Goal: Task Accomplishment & Management: Use online tool/utility

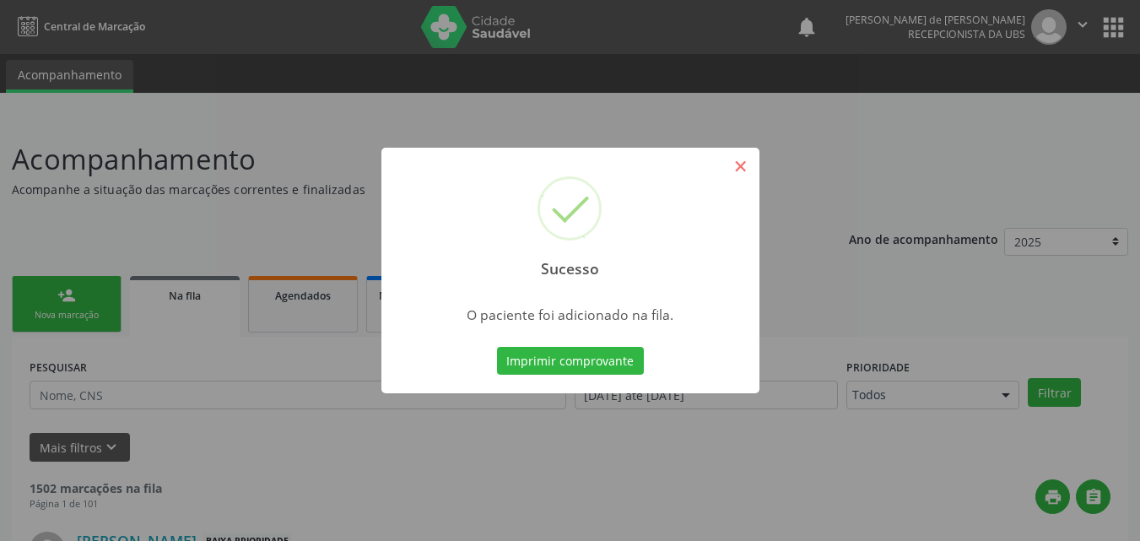
scroll to position [40, 0]
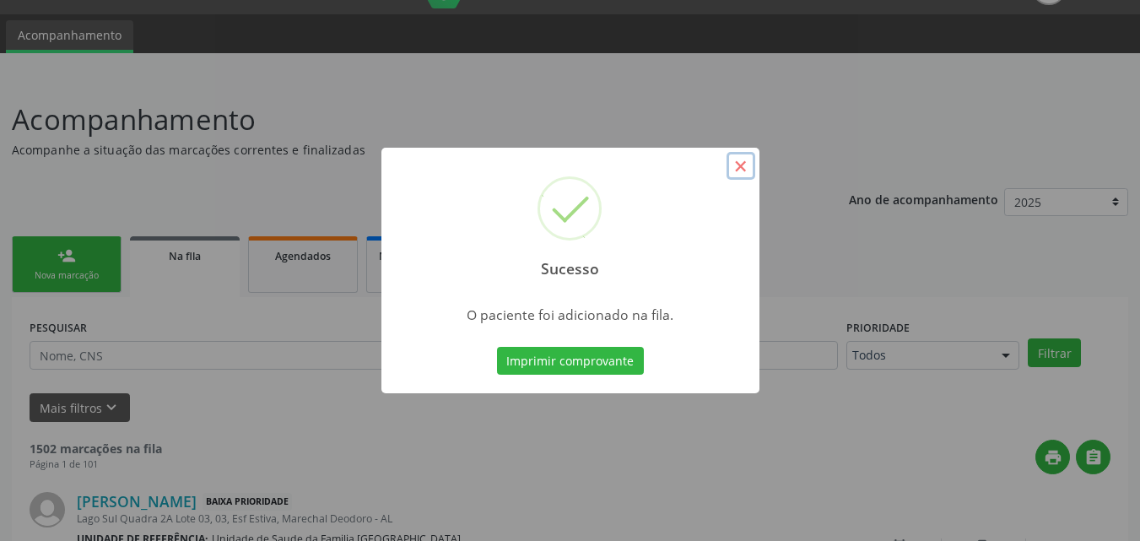
click at [741, 170] on button "×" at bounding box center [741, 166] width 29 height 29
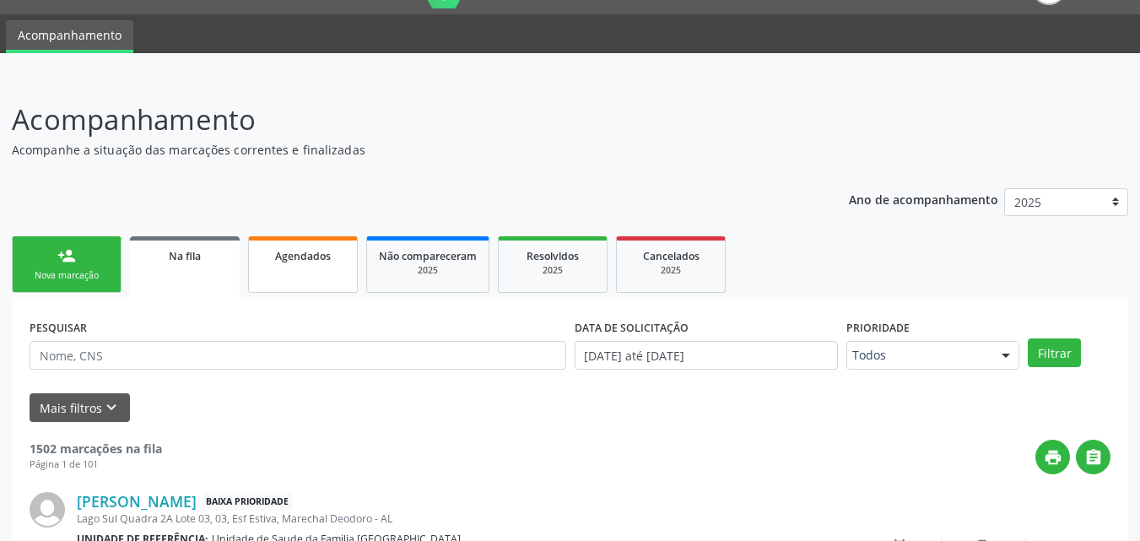
click at [340, 268] on link "Agendados" at bounding box center [303, 264] width 110 height 57
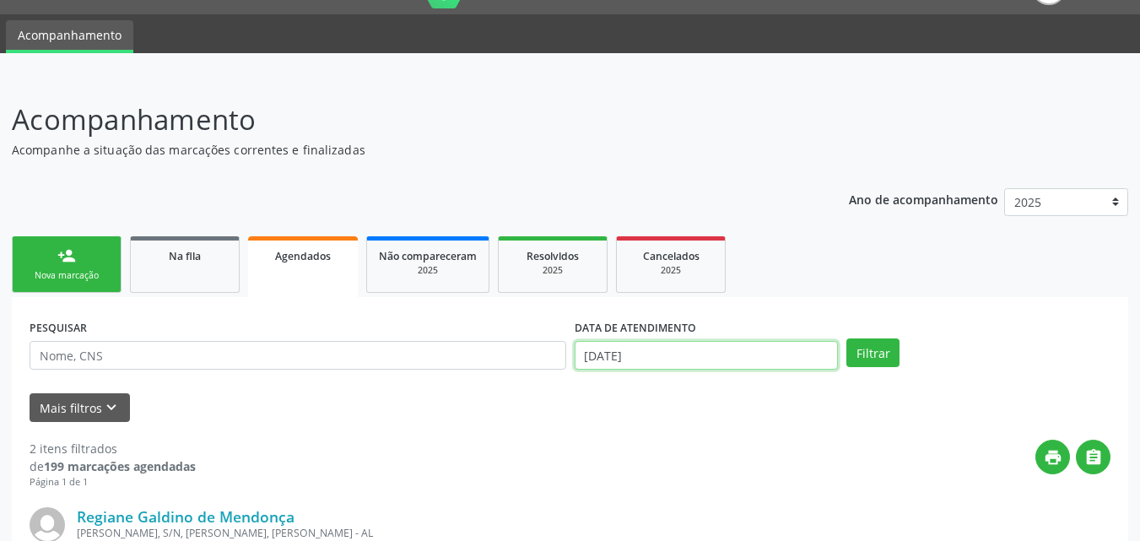
click at [665, 358] on input "[DATE]" at bounding box center [707, 355] width 264 height 29
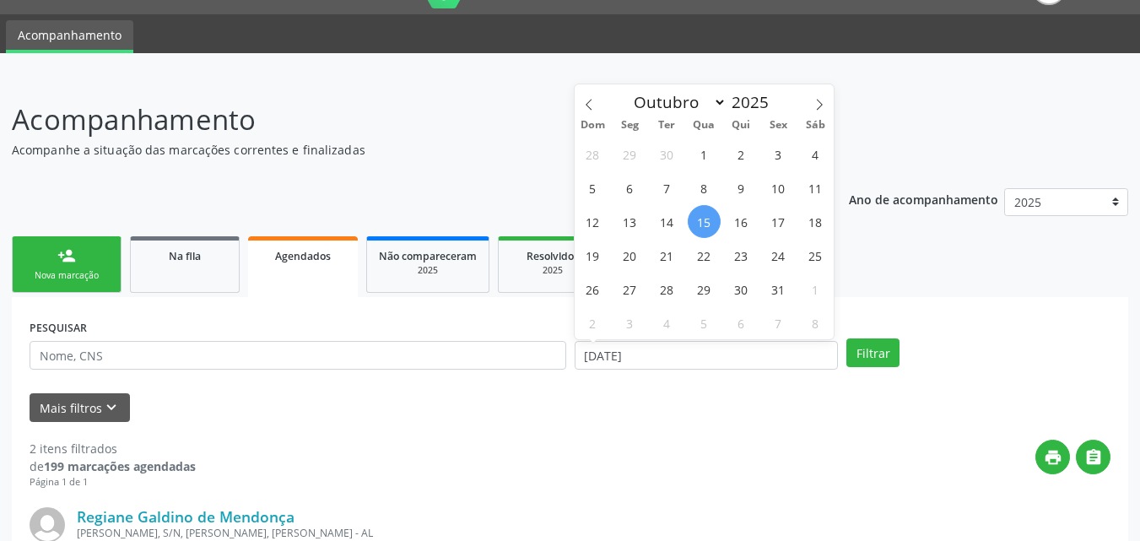
click at [700, 222] on span "15" at bounding box center [704, 221] width 33 height 33
type input "[DATE]"
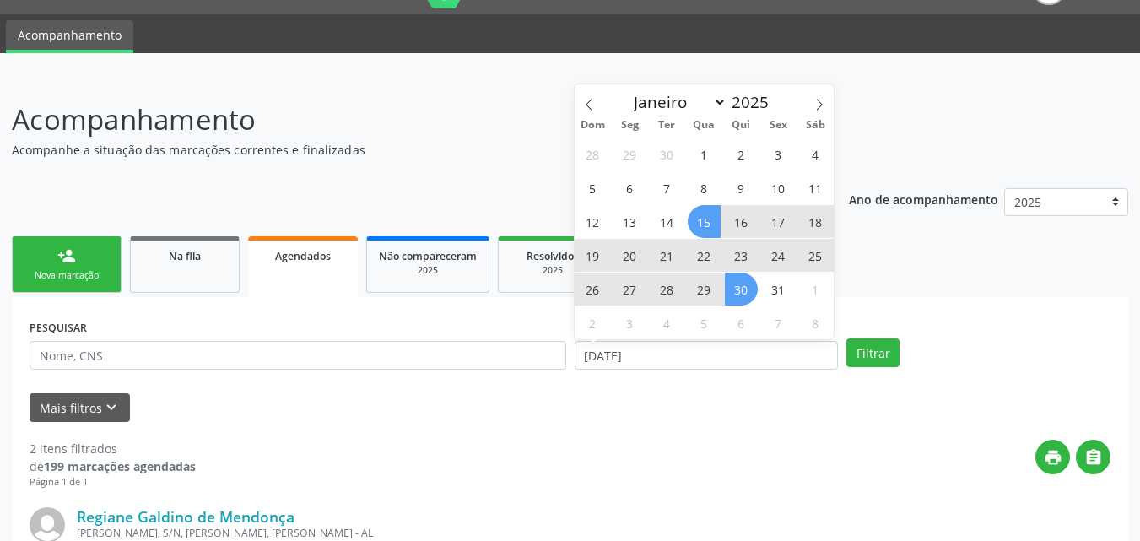
click at [750, 291] on span "30" at bounding box center [741, 289] width 33 height 33
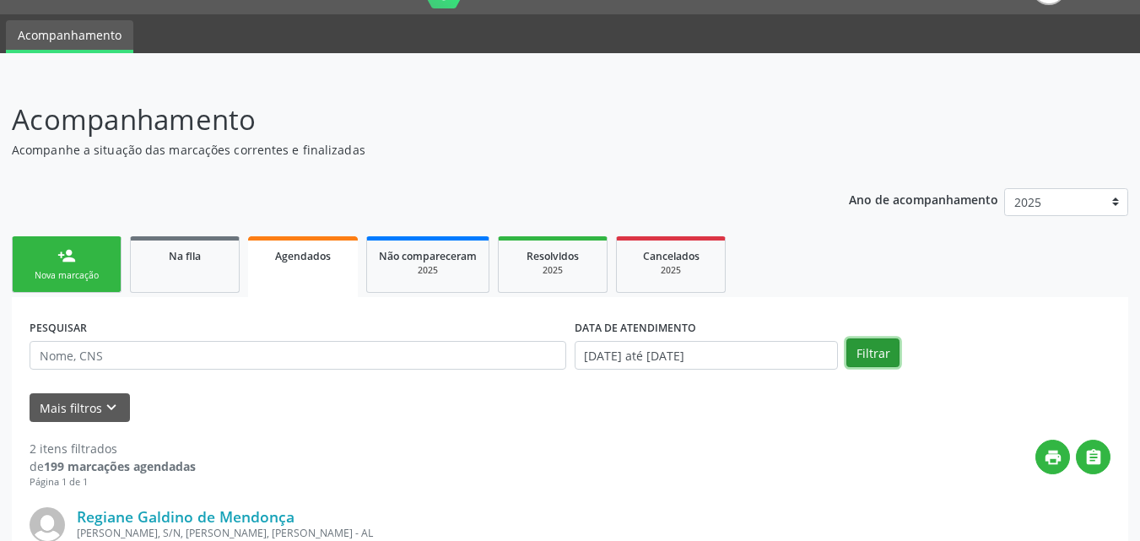
click at [872, 353] on button "Filtrar" at bounding box center [872, 352] width 53 height 29
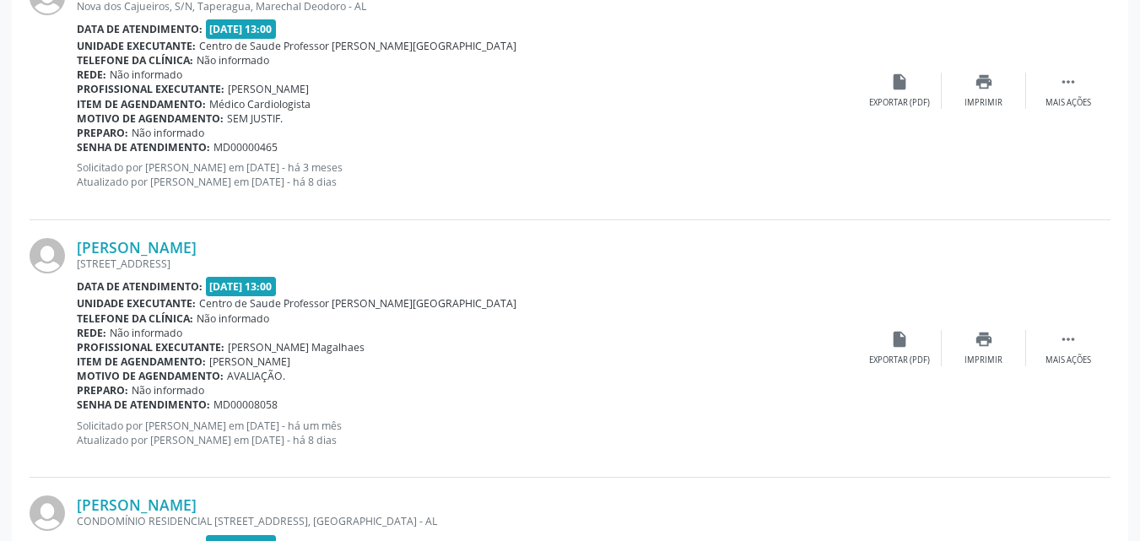
scroll to position [3608, 0]
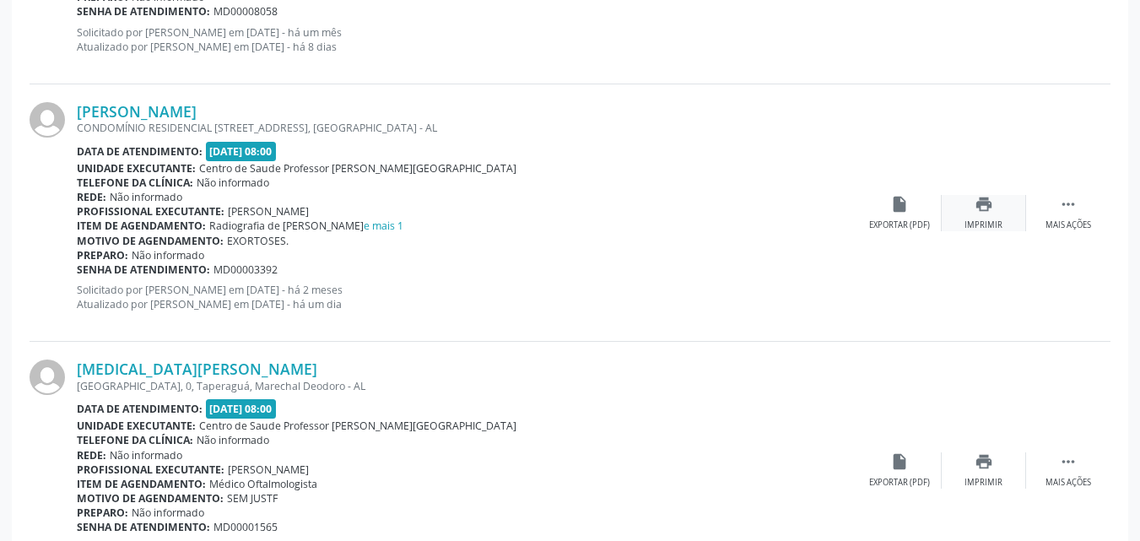
click at [985, 214] on div "print Imprimir" at bounding box center [984, 213] width 84 height 36
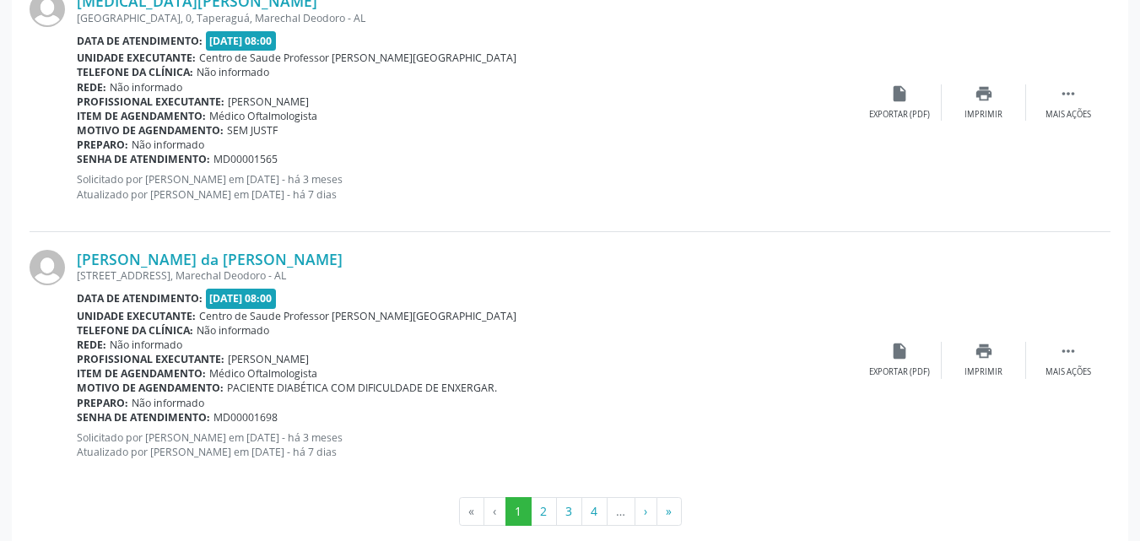
scroll to position [4002, 0]
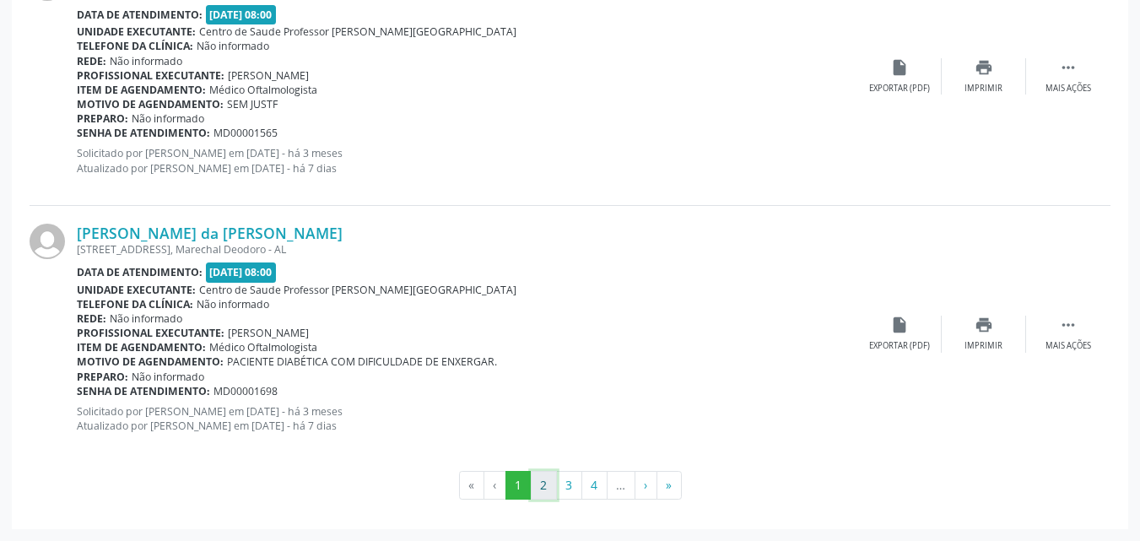
click at [537, 490] on button "2" at bounding box center [544, 485] width 26 height 29
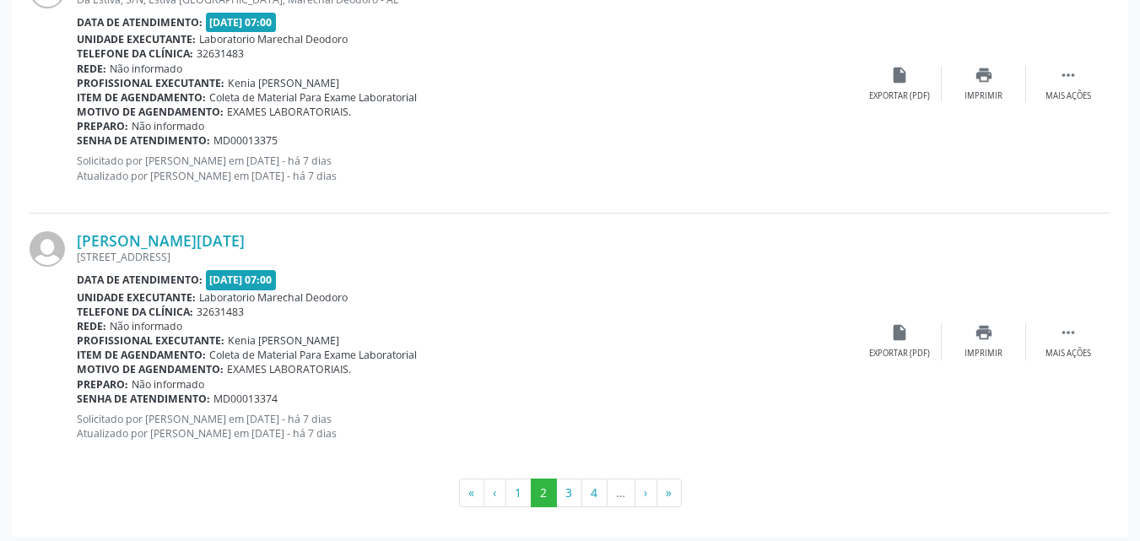
scroll to position [3949, 0]
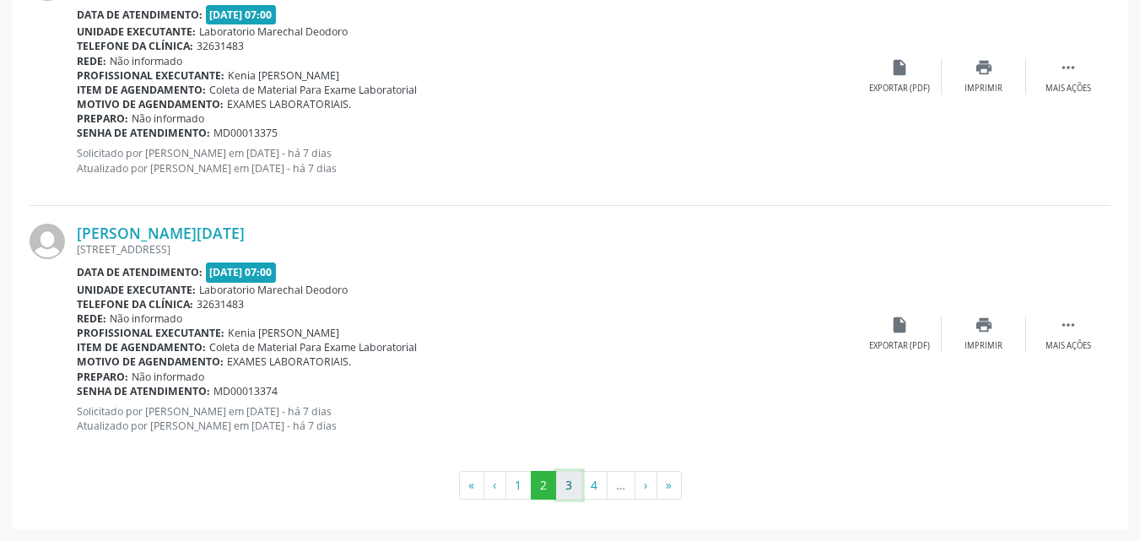
click at [564, 488] on button "3" at bounding box center [569, 485] width 26 height 29
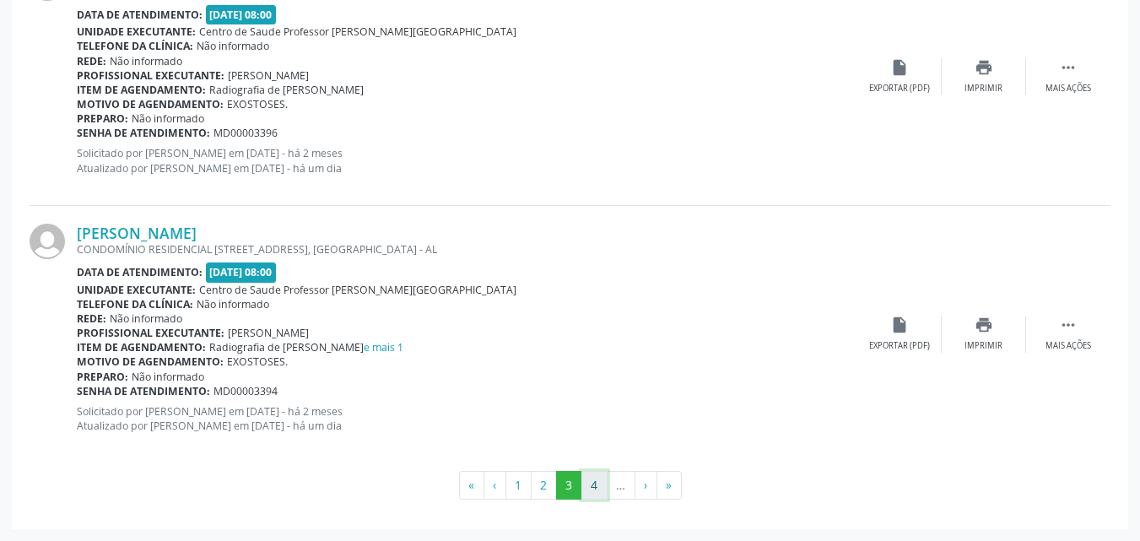
click at [595, 489] on button "4" at bounding box center [594, 485] width 26 height 29
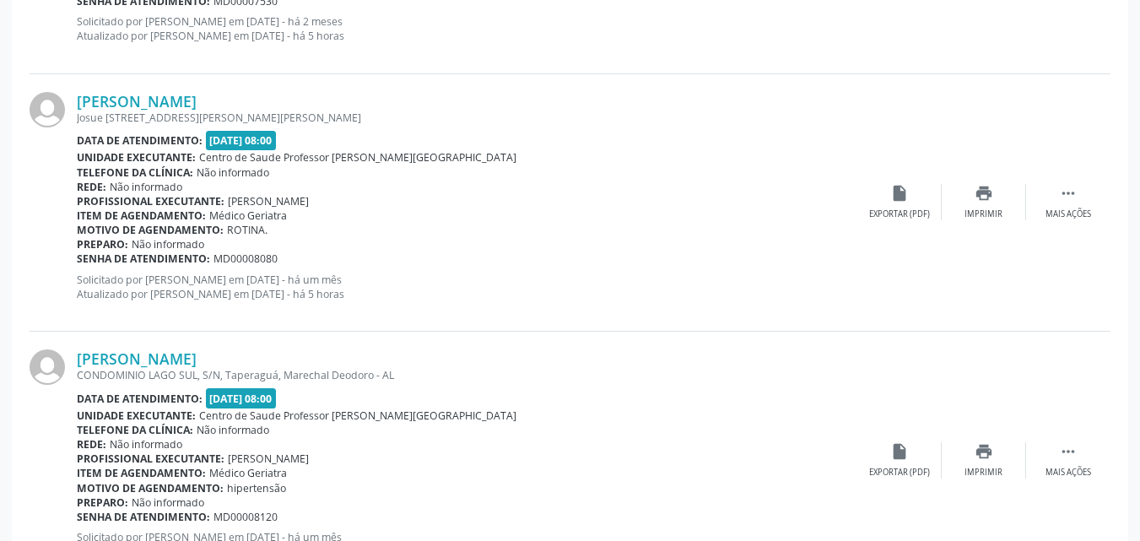
scroll to position [1818, 0]
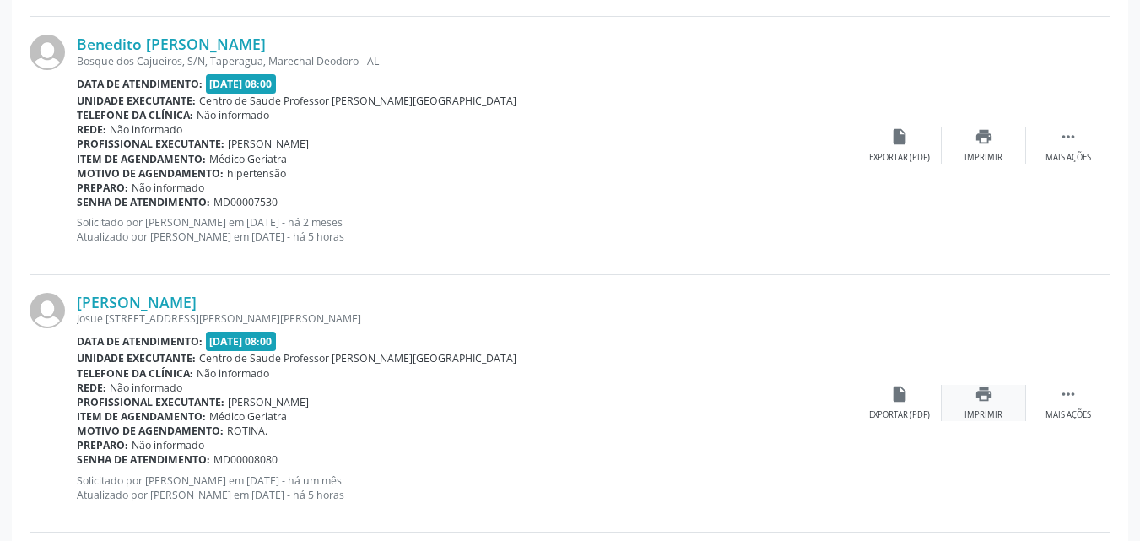
click at [983, 403] on icon "print" at bounding box center [984, 394] width 19 height 19
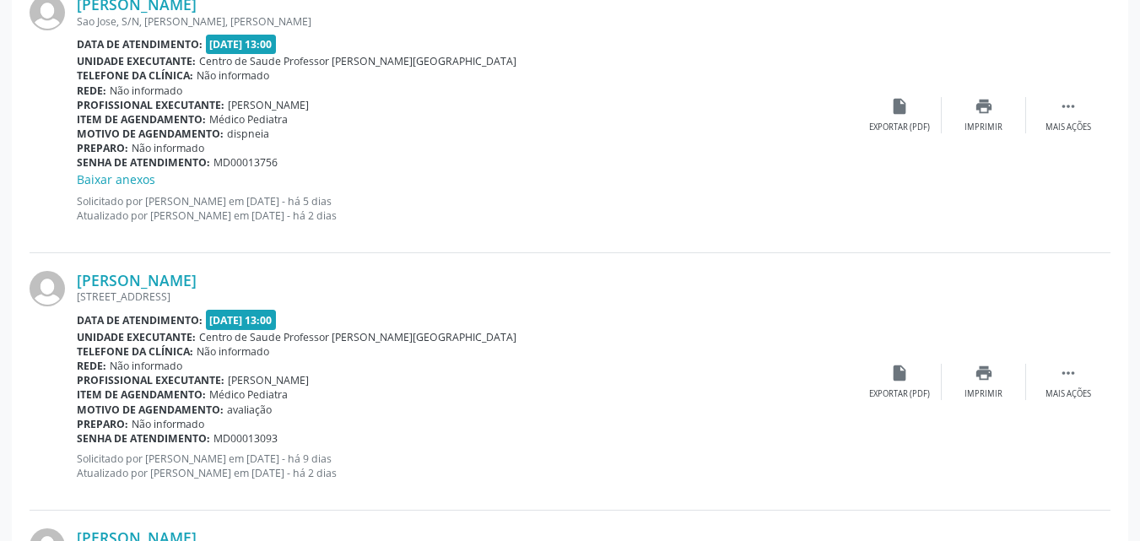
scroll to position [802, 0]
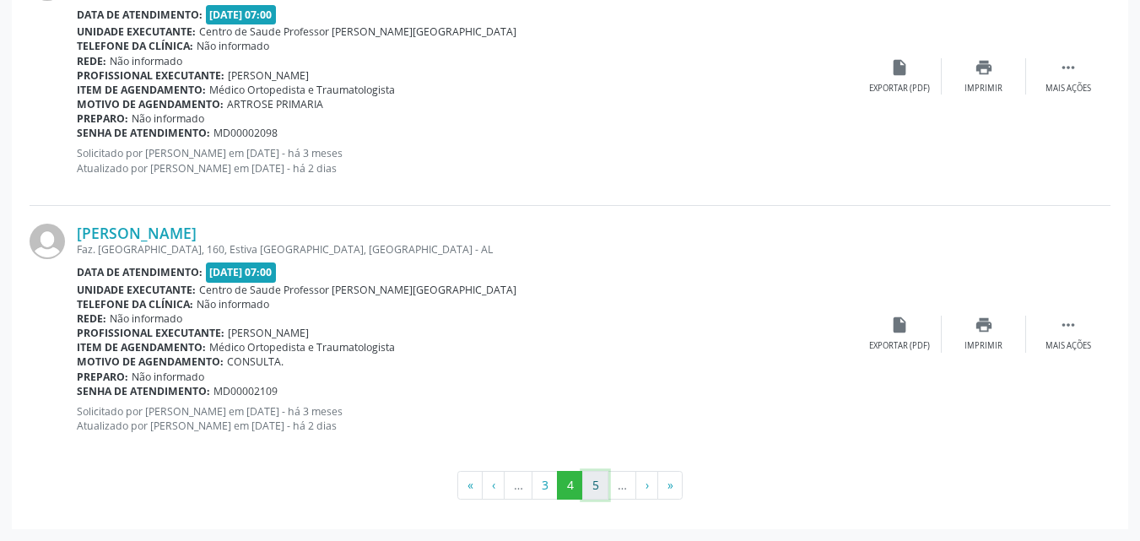
click at [591, 478] on button "5" at bounding box center [595, 485] width 26 height 29
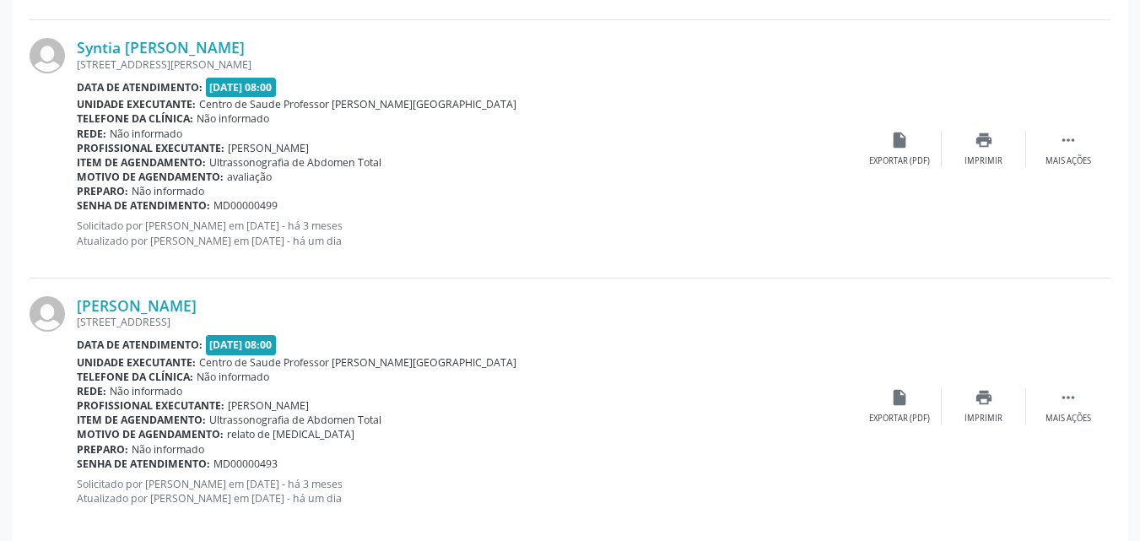
scroll to position [4091, 0]
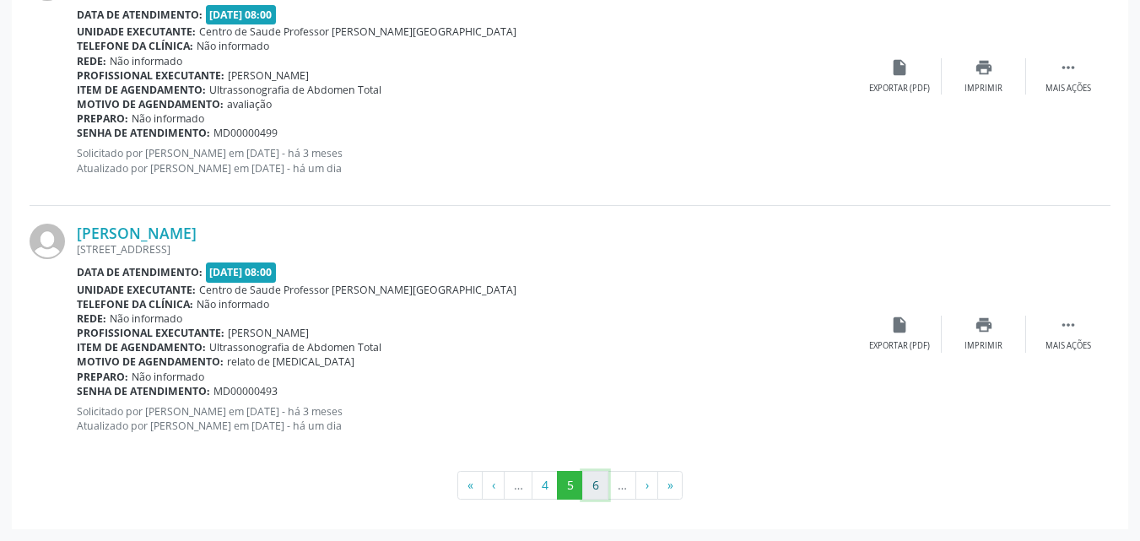
click at [602, 488] on button "6" at bounding box center [595, 485] width 26 height 29
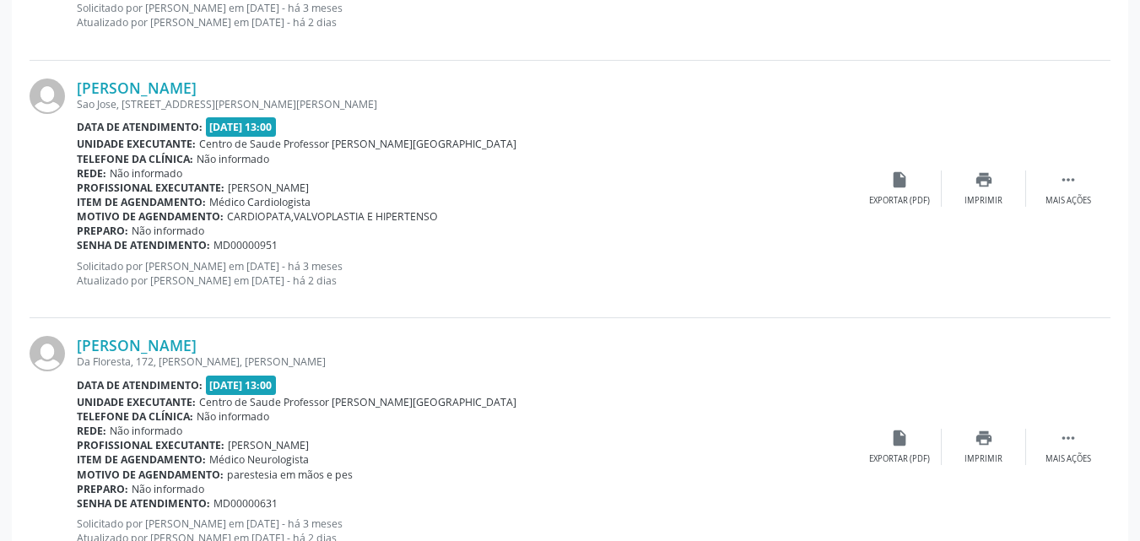
scroll to position [3931, 0]
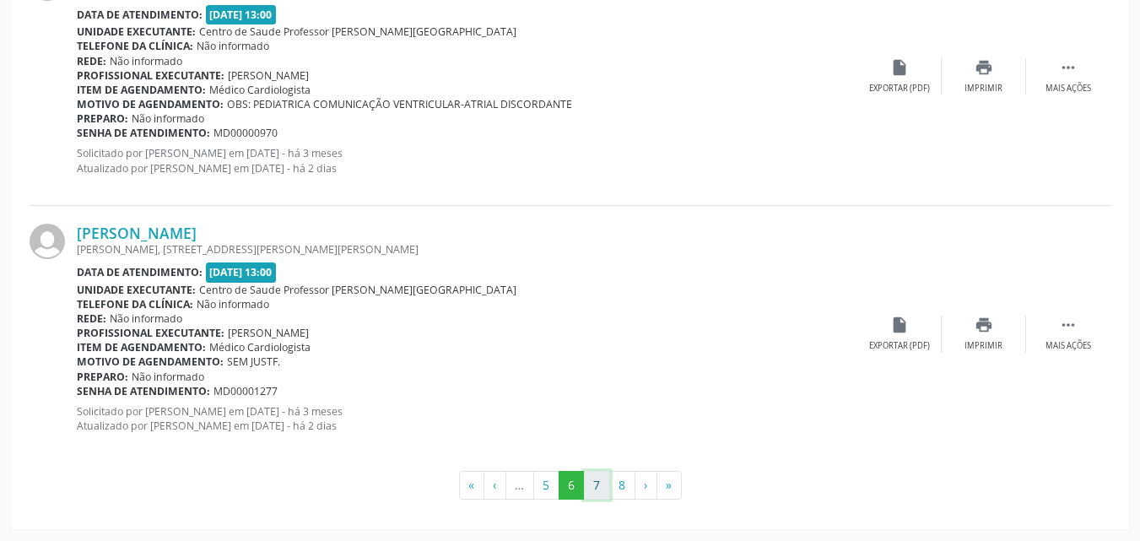
click at [591, 486] on button "7" at bounding box center [597, 485] width 26 height 29
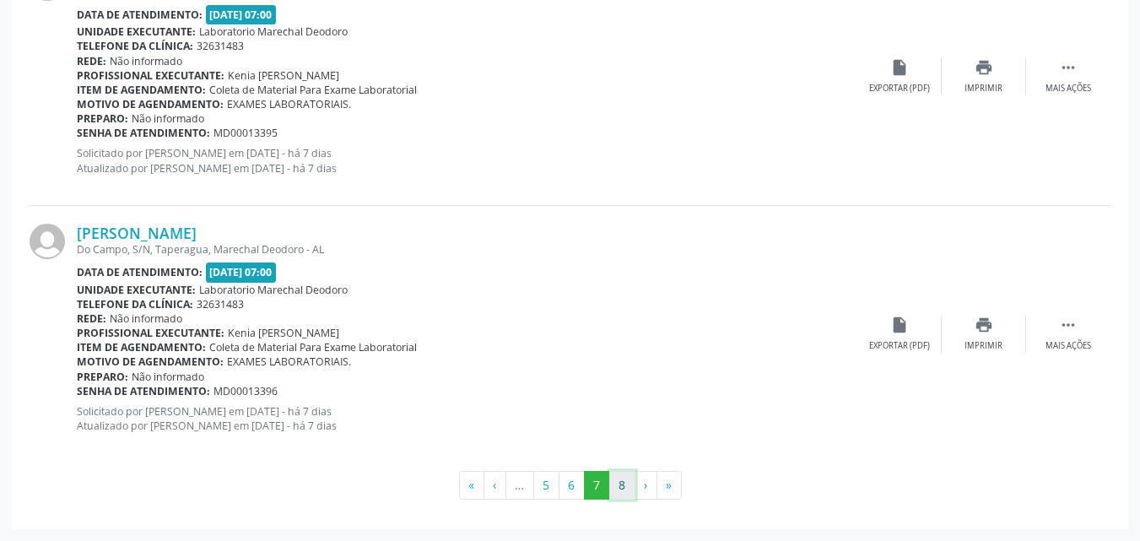
click at [632, 492] on button "8" at bounding box center [622, 485] width 26 height 29
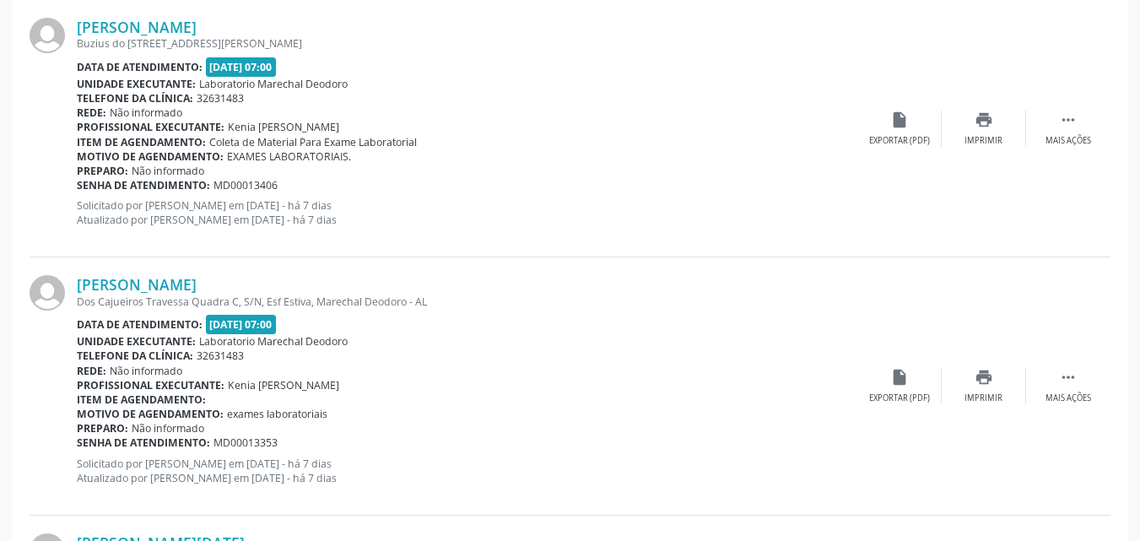
scroll to position [839, 0]
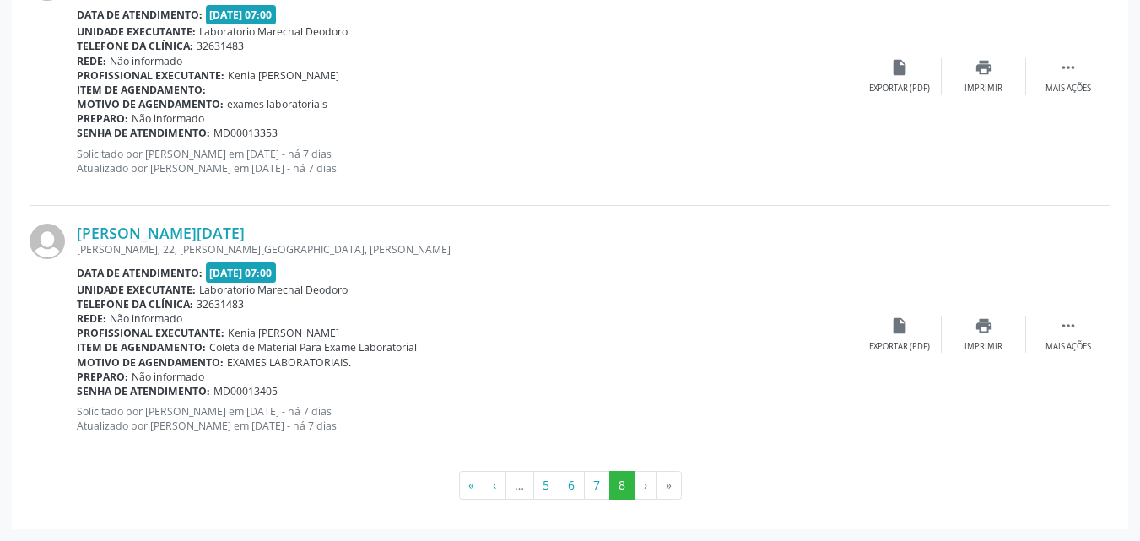
click at [646, 483] on li "›" at bounding box center [646, 485] width 22 height 29
